Goal: Transaction & Acquisition: Register for event/course

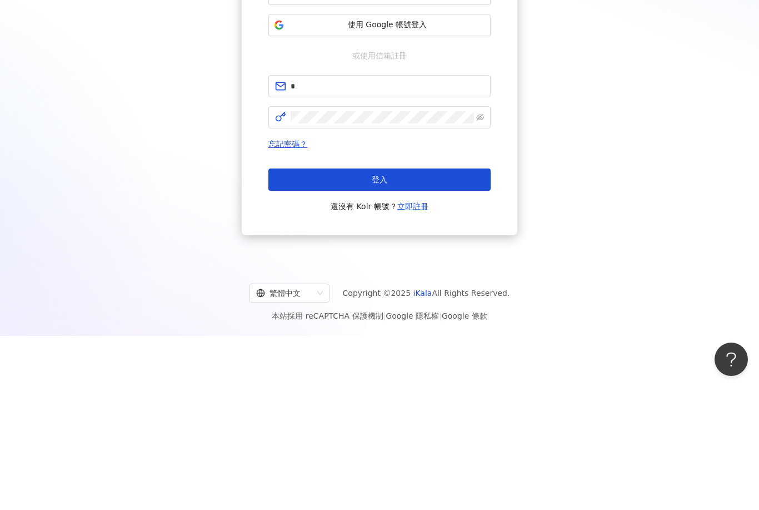
type input "*"
click at [434, 142] on span "使用 Google 帳號登入" at bounding box center [387, 147] width 197 height 11
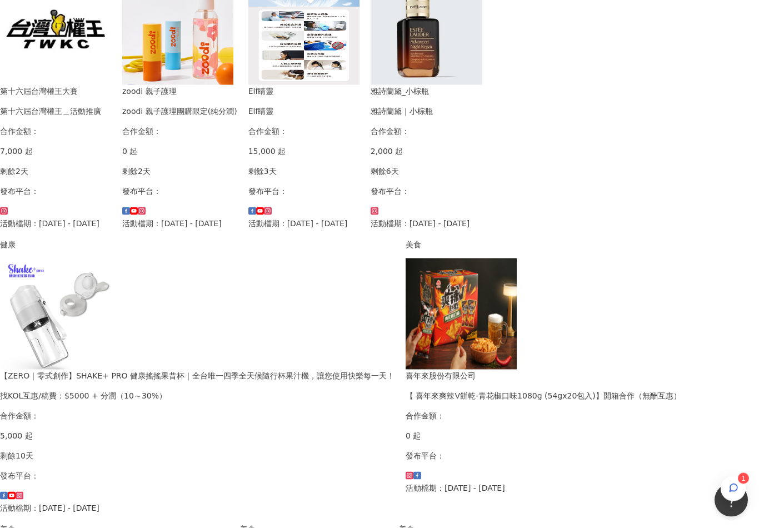
scroll to position [305, 0]
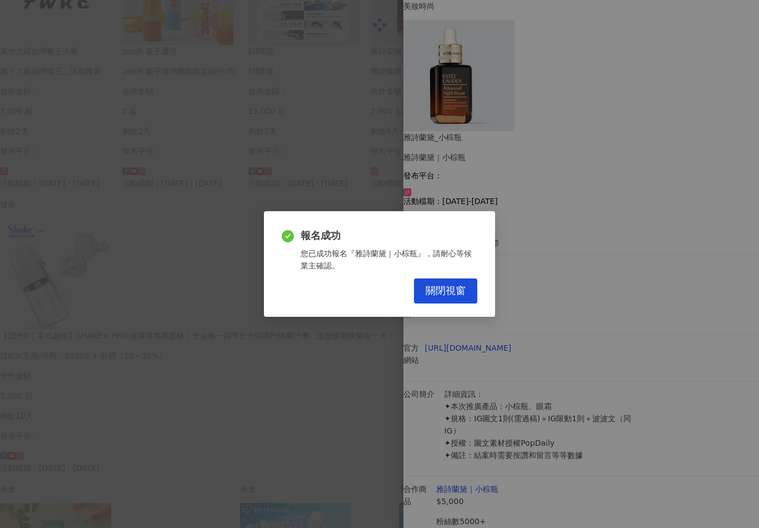
click at [444, 297] on span "關閉視窗" at bounding box center [446, 291] width 40 height 12
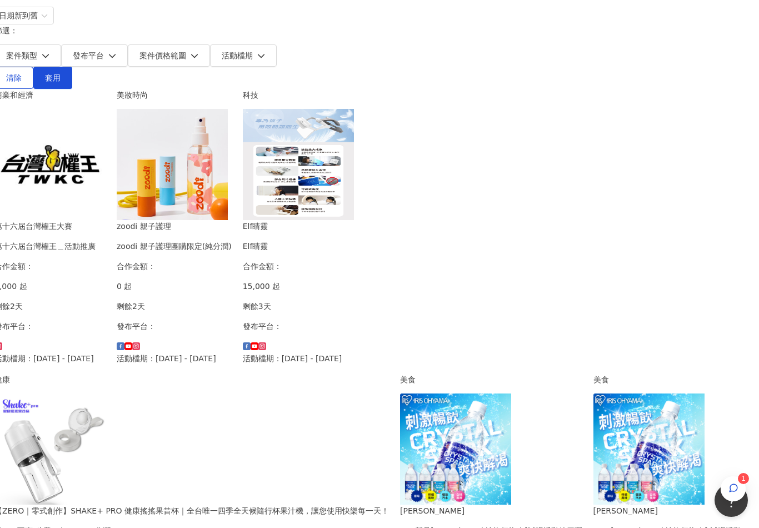
scroll to position [217, 128]
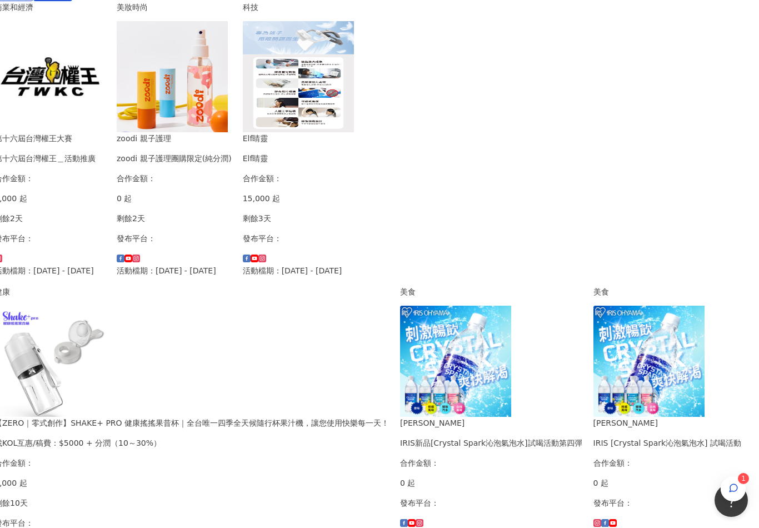
click at [734, 486] on div "button" at bounding box center [734, 488] width 14 height 25
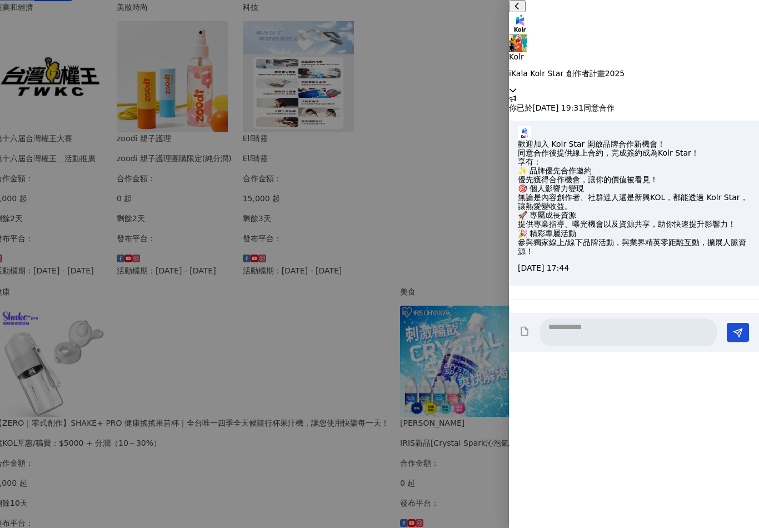
click at [734, 27] on div "Kolr iKala Kolr Star 創作者計畫2025" at bounding box center [634, 45] width 250 height 66
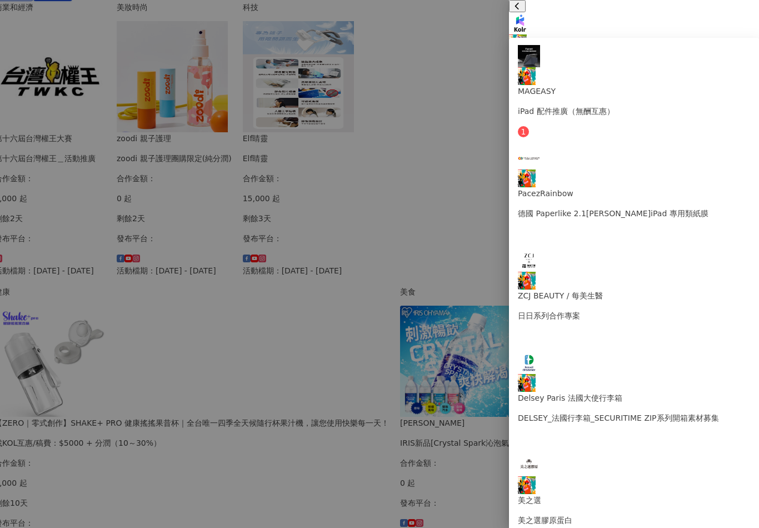
click at [712, 55] on div "MAGEASY iPad 配件推廣（無酬互惠）" at bounding box center [634, 81] width 232 height 72
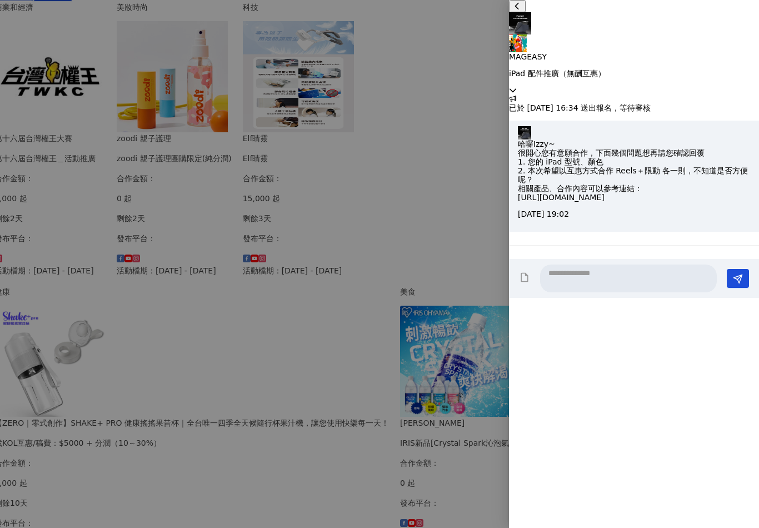
click at [409, 334] on div at bounding box center [379, 264] width 759 height 528
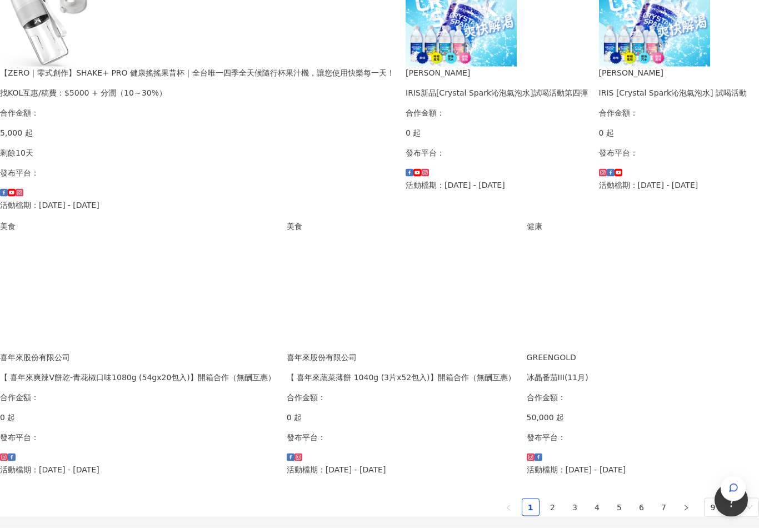
scroll to position [627, 0]
